Goal: Transaction & Acquisition: Purchase product/service

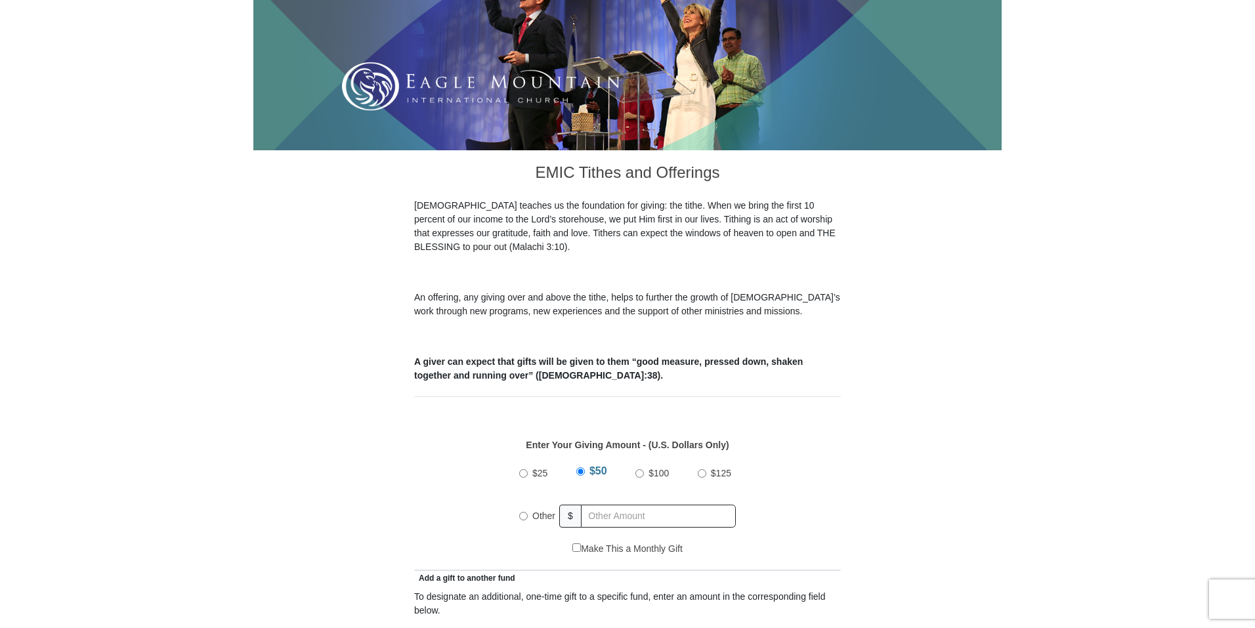
click at [528, 501] on label "Other" at bounding box center [544, 515] width 32 height 29
click at [528, 512] on input "Other" at bounding box center [523, 516] width 9 height 9
radio input "true"
click at [602, 505] on input "text" at bounding box center [660, 516] width 150 height 23
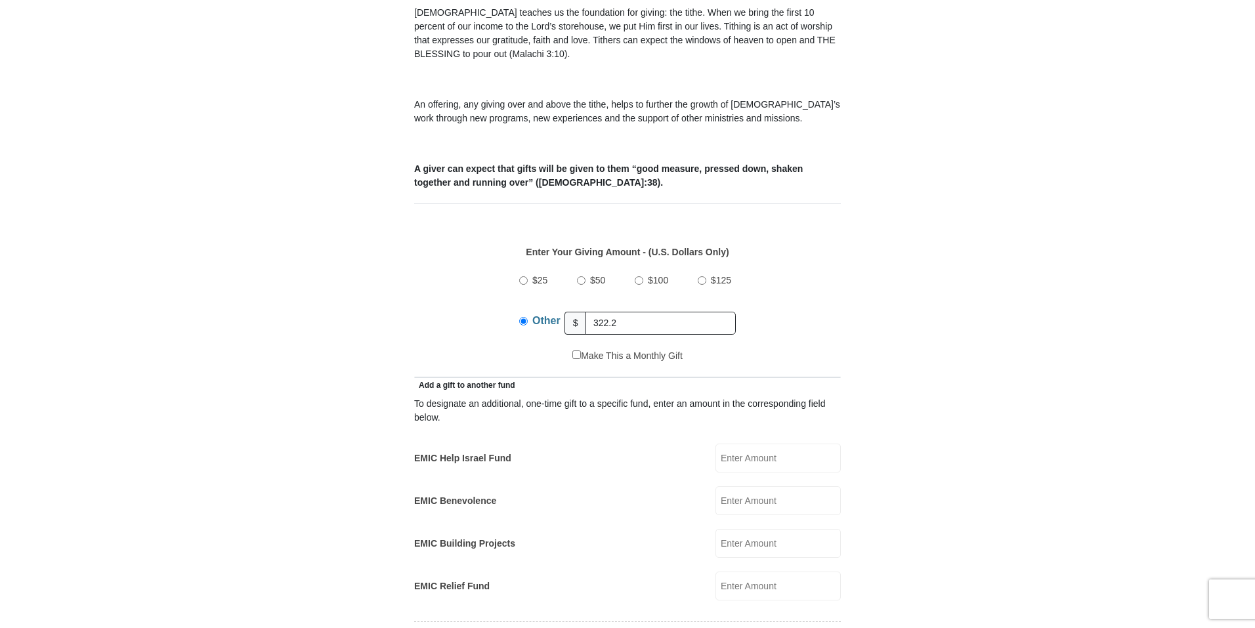
scroll to position [438, 0]
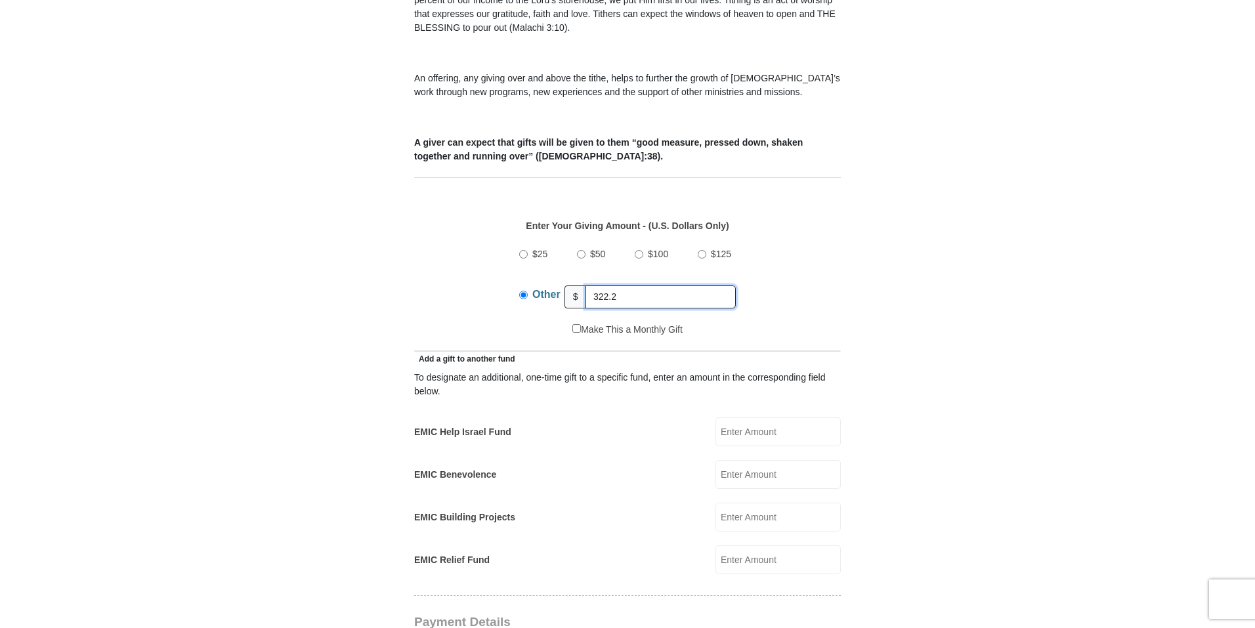
click at [678, 285] on input "322.2" at bounding box center [660, 296] width 150 height 23
type input "322.20"
click at [918, 348] on form "Eagle Mountain International Church Online Giving Because of gifts like yours, …" at bounding box center [627, 553] width 748 height 1877
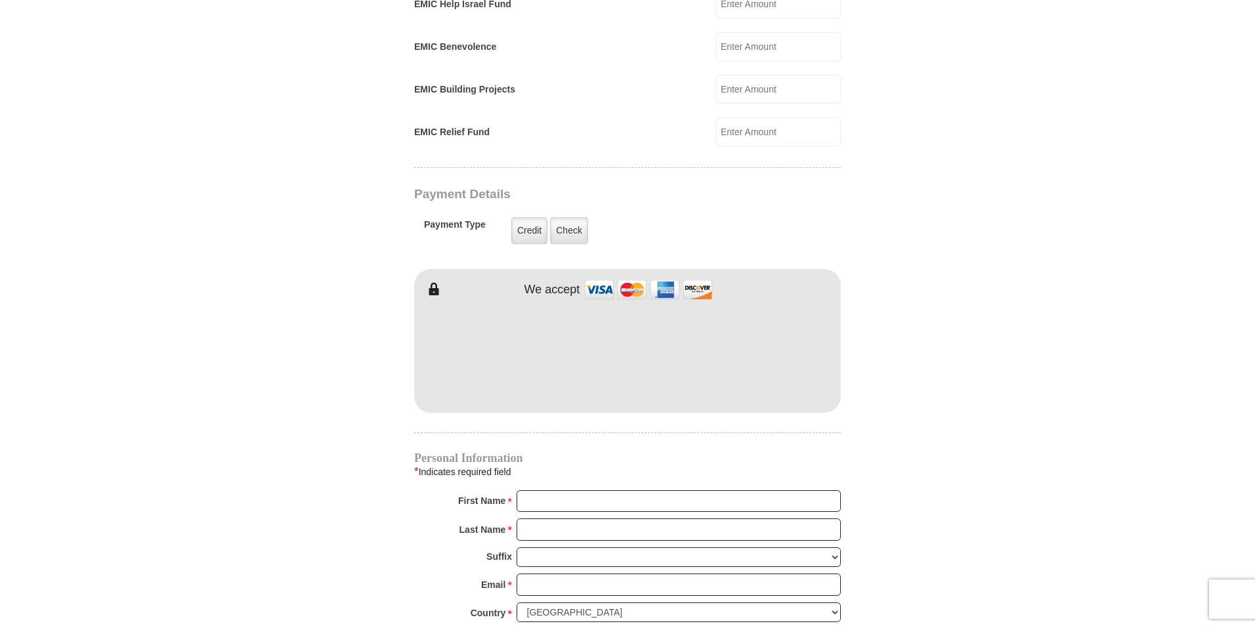
scroll to position [875, 0]
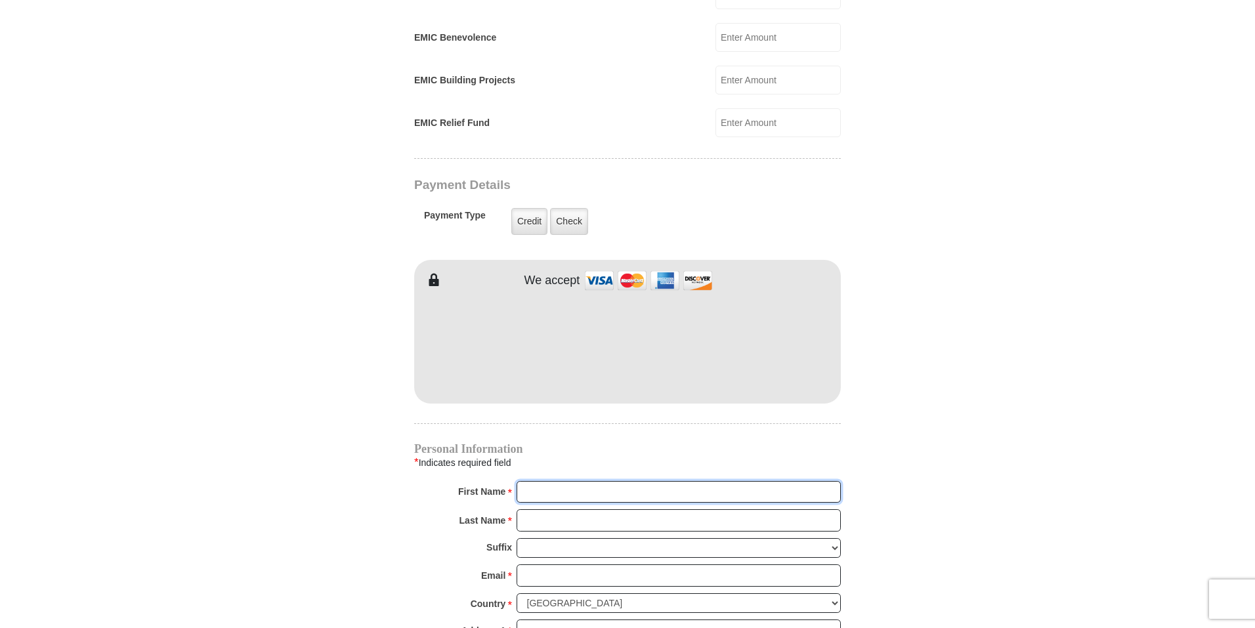
click at [629, 486] on input "First Name *" at bounding box center [678, 492] width 324 height 22
type input "Lorene"
type input "Pitts"
type input "svw45537@outlook.com"
type input "2400 County Road 4010"
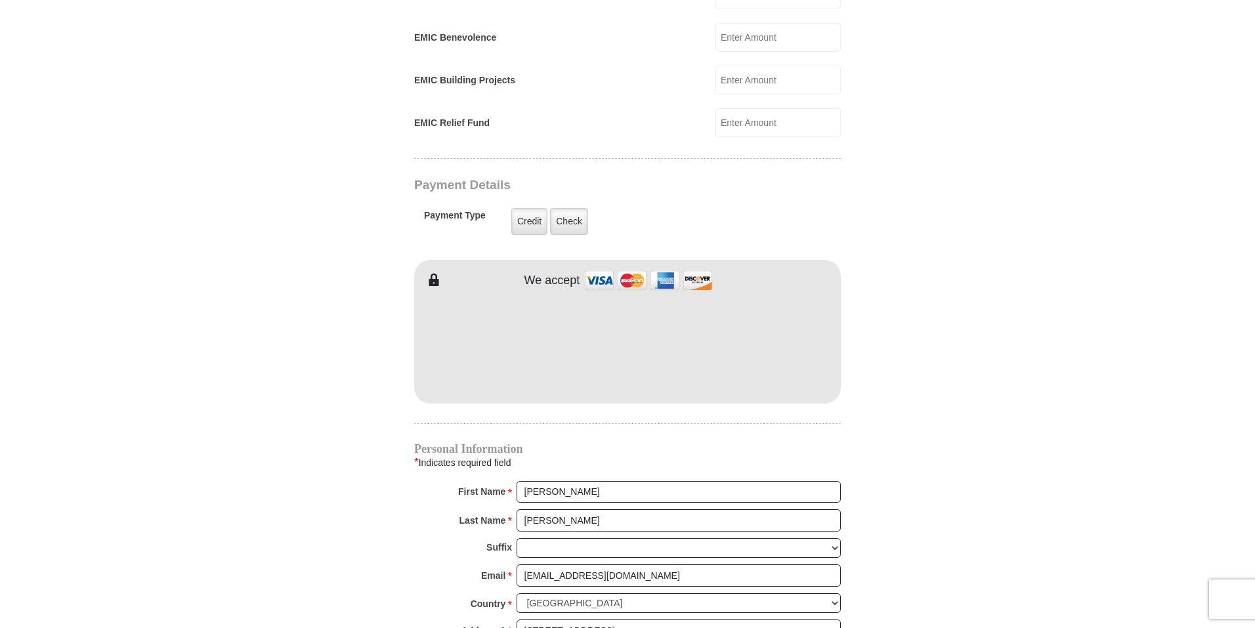
type input "Decatur"
select select "TX"
type input "76234-5318"
type input "9403938772"
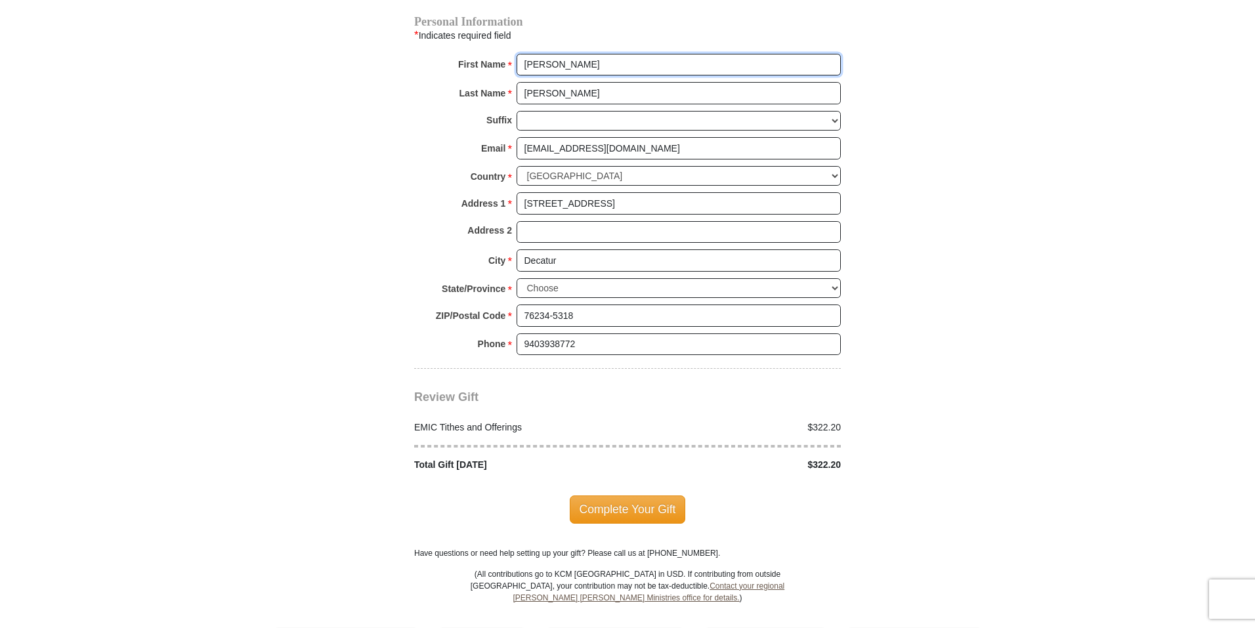
scroll to position [1312, 0]
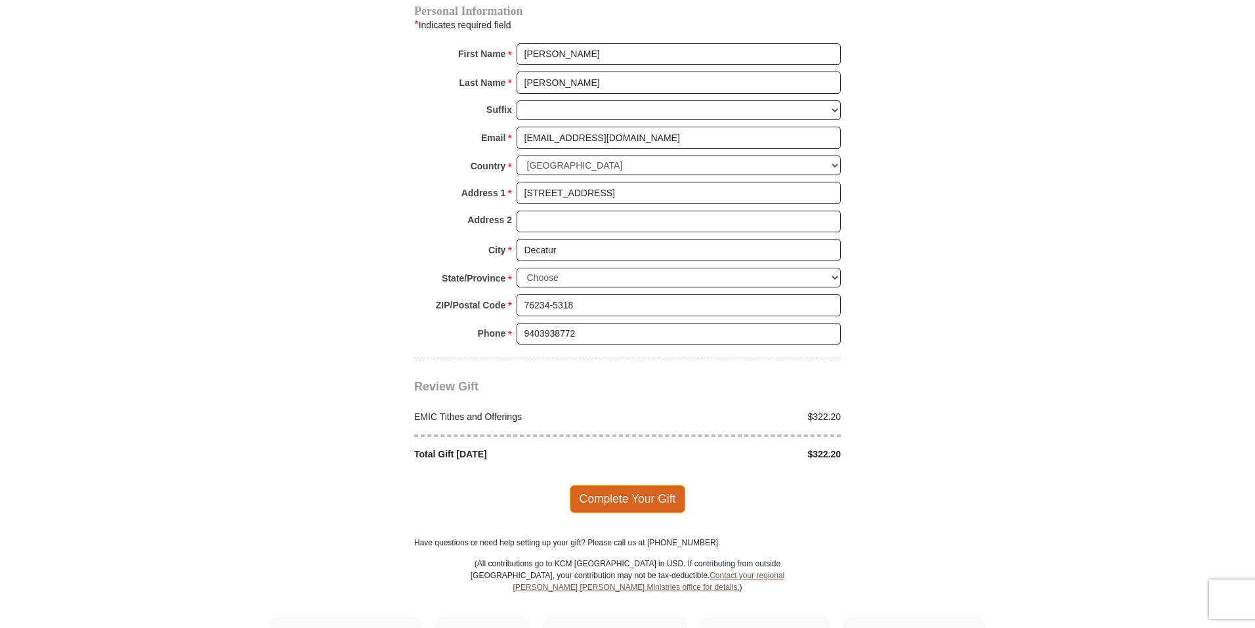
click at [623, 485] on span "Complete Your Gift" at bounding box center [628, 499] width 116 height 28
